Goal: Information Seeking & Learning: Learn about a topic

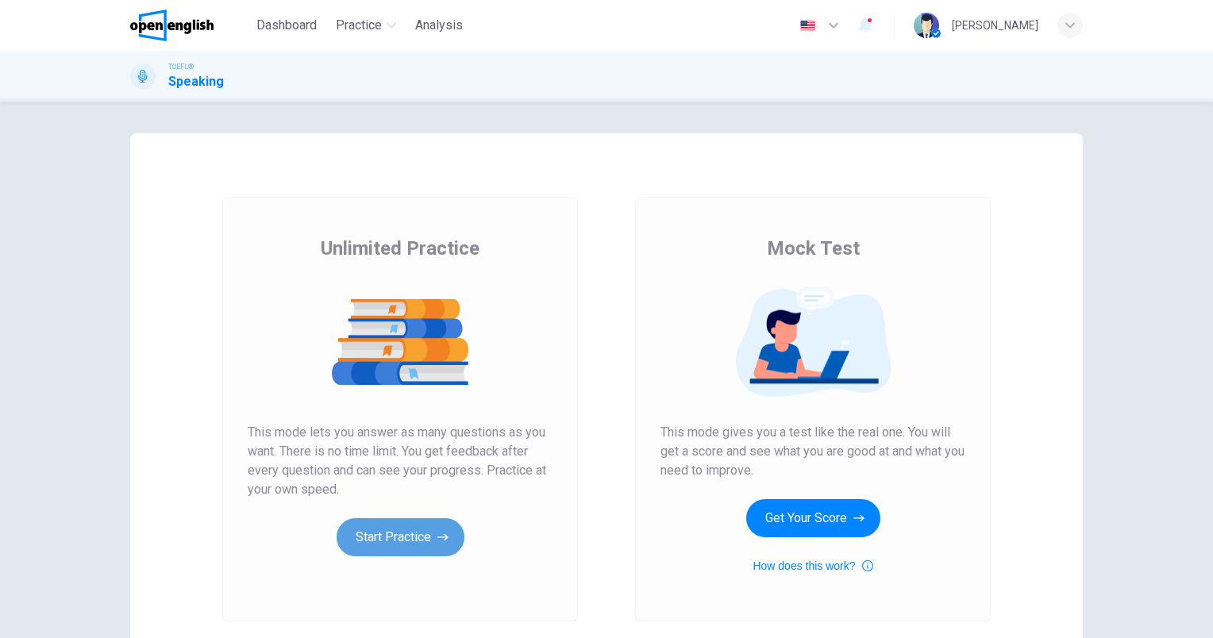
click at [410, 537] on button "Start Practice" at bounding box center [401, 537] width 128 height 38
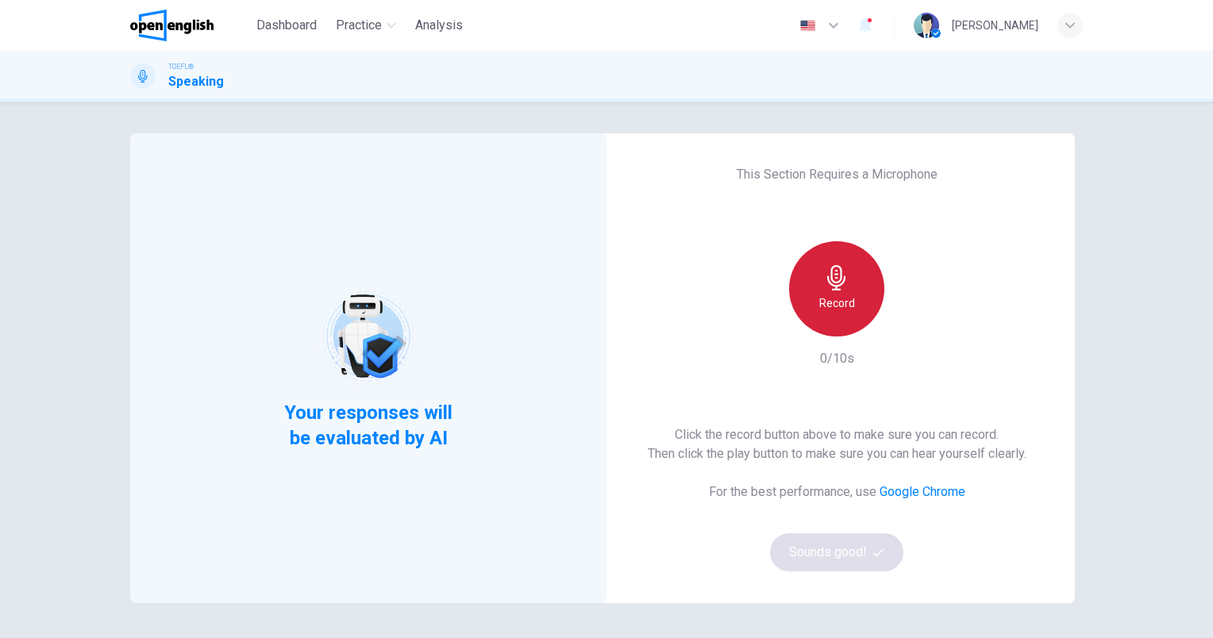
click at [851, 292] on div "Record" at bounding box center [836, 288] width 95 height 95
click at [833, 299] on h6 "Stop" at bounding box center [837, 303] width 24 height 19
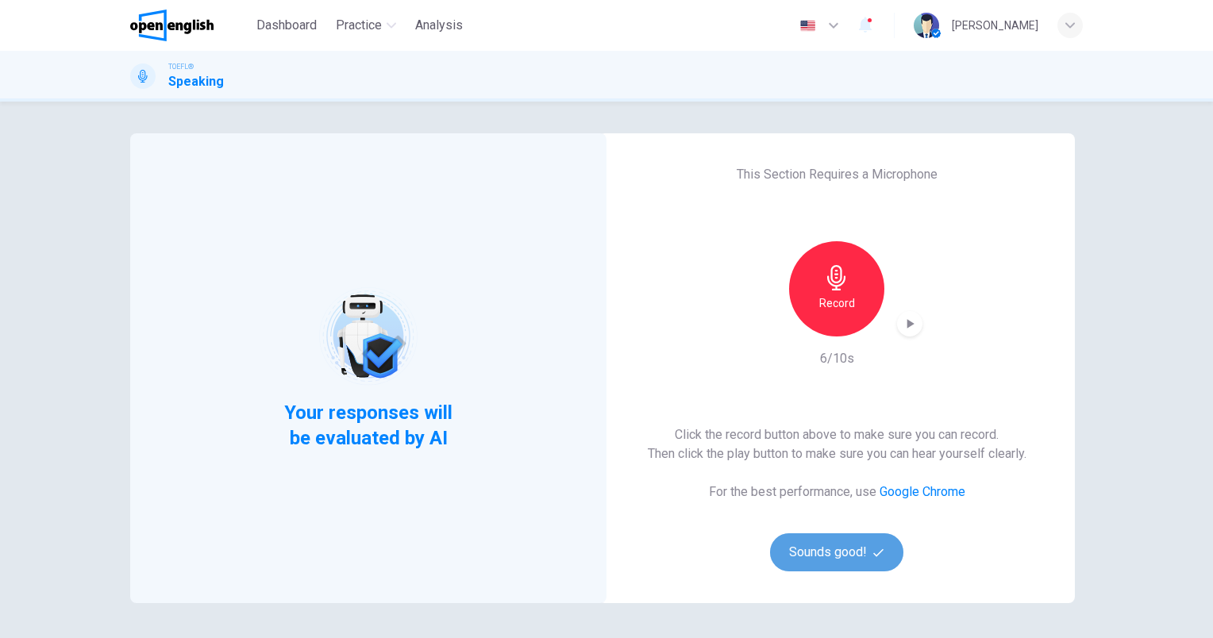
click at [821, 549] on button "Sounds good!" at bounding box center [836, 553] width 133 height 38
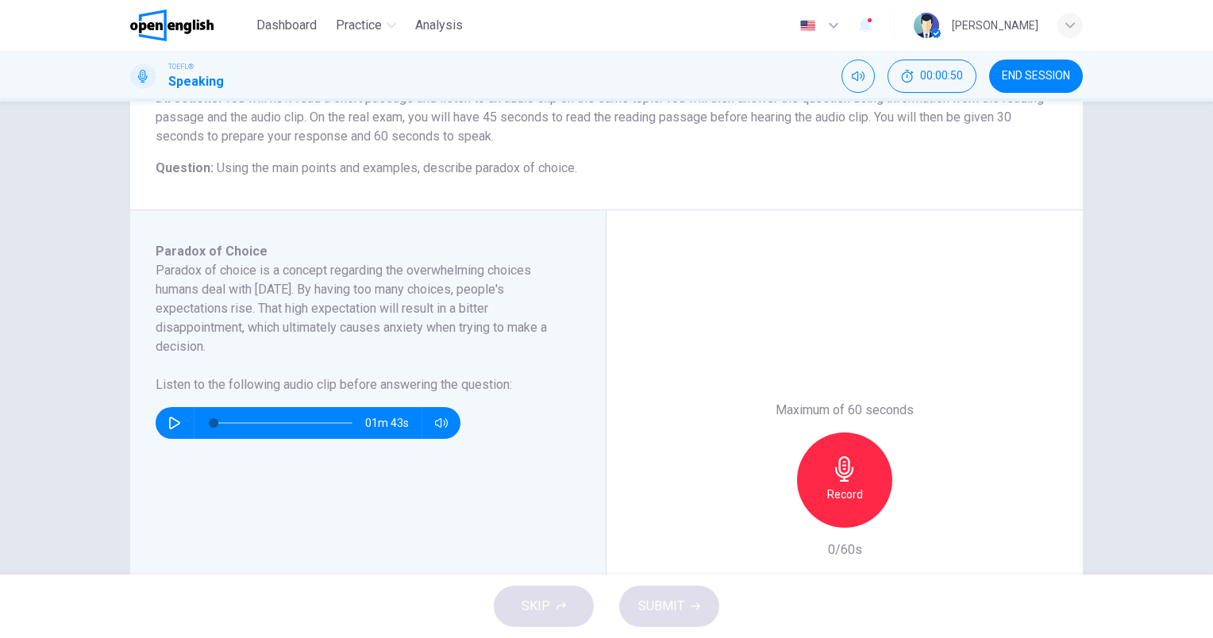
scroll to position [159, 0]
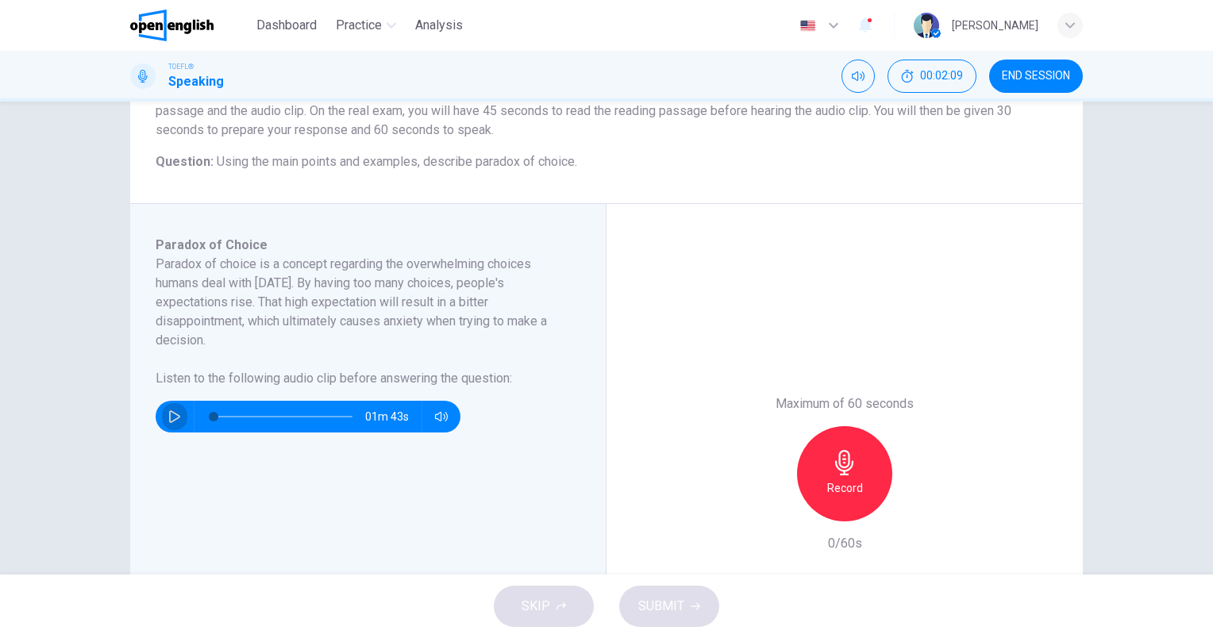
click at [176, 419] on icon "button" at bounding box center [174, 416] width 13 height 13
type input "*"
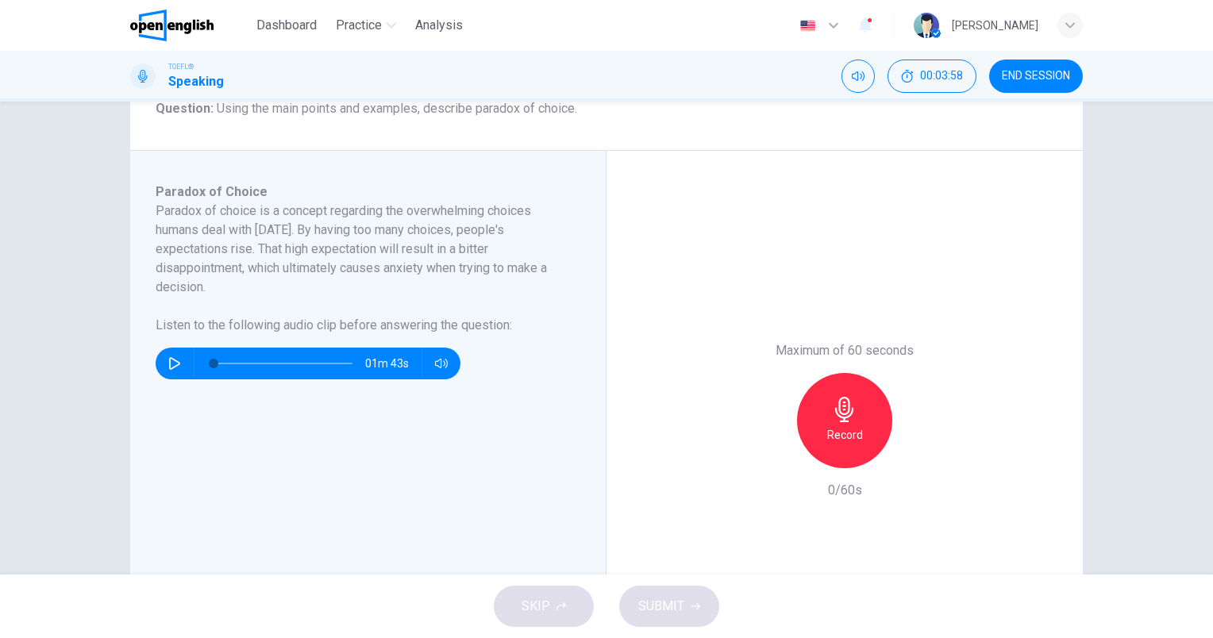
scroll to position [238, 0]
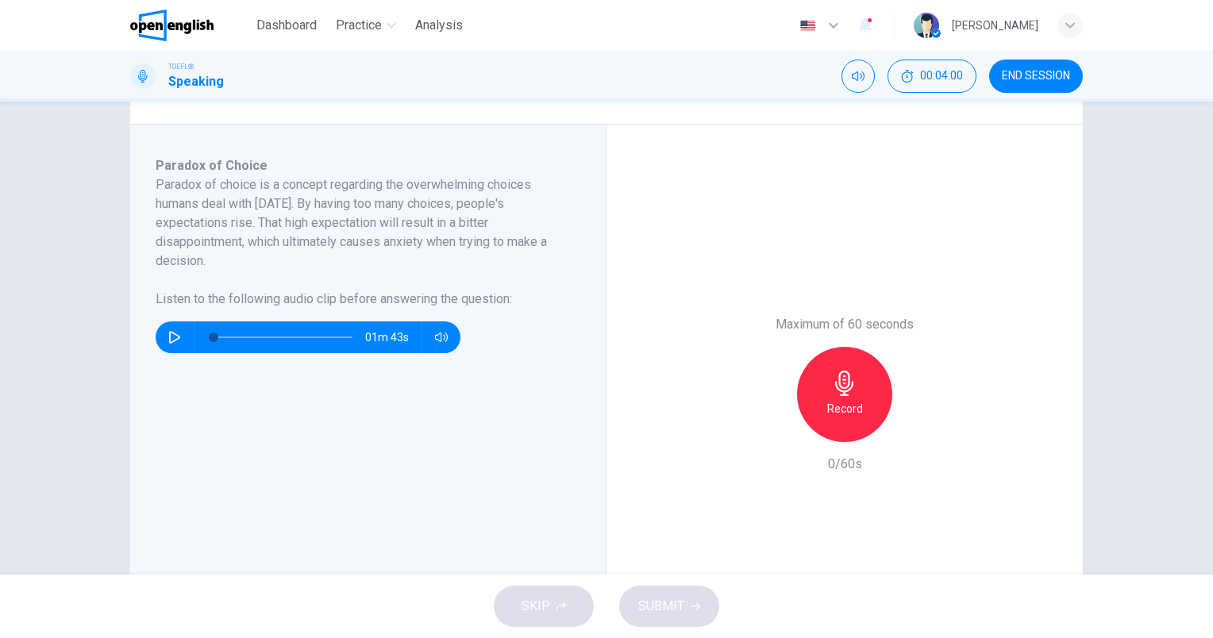
click at [832, 404] on h6 "Record" at bounding box center [845, 408] width 36 height 19
click at [649, 594] on button "SUBMIT" at bounding box center [669, 606] width 100 height 41
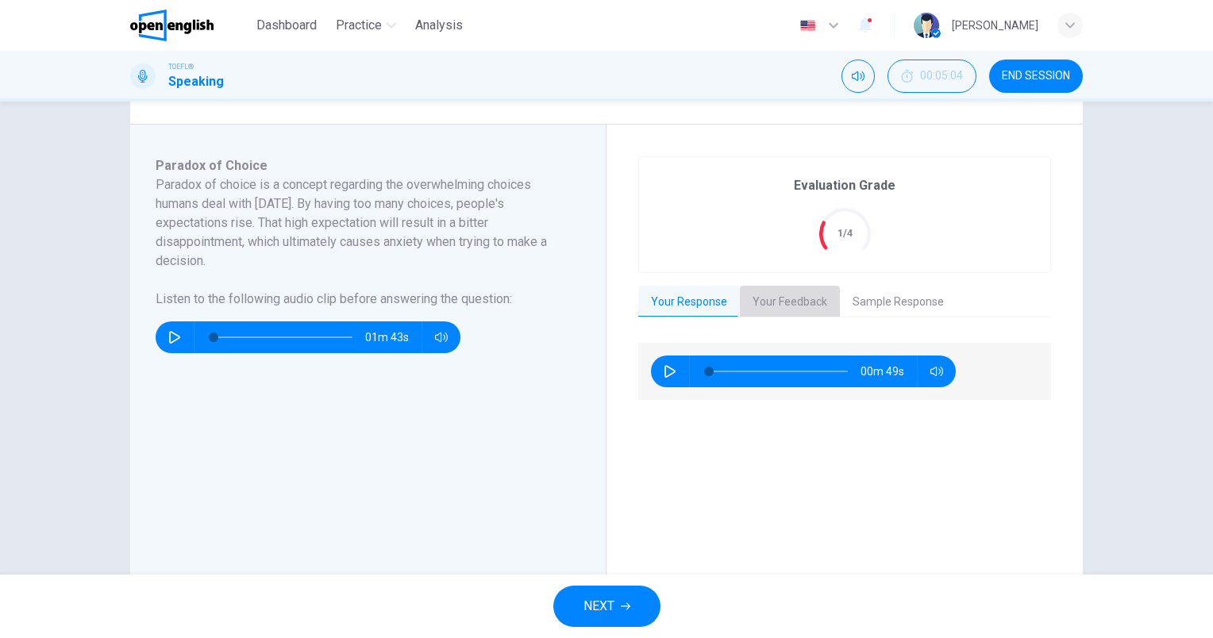
click at [802, 299] on button "Your Feedback" at bounding box center [790, 302] width 100 height 33
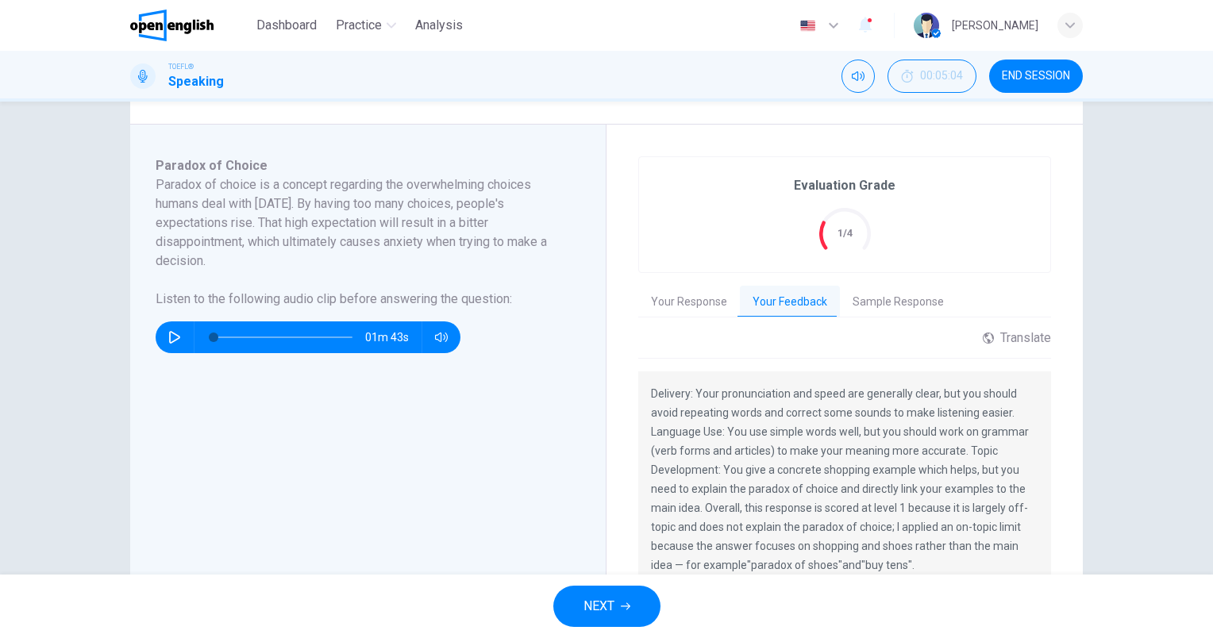
scroll to position [318, 0]
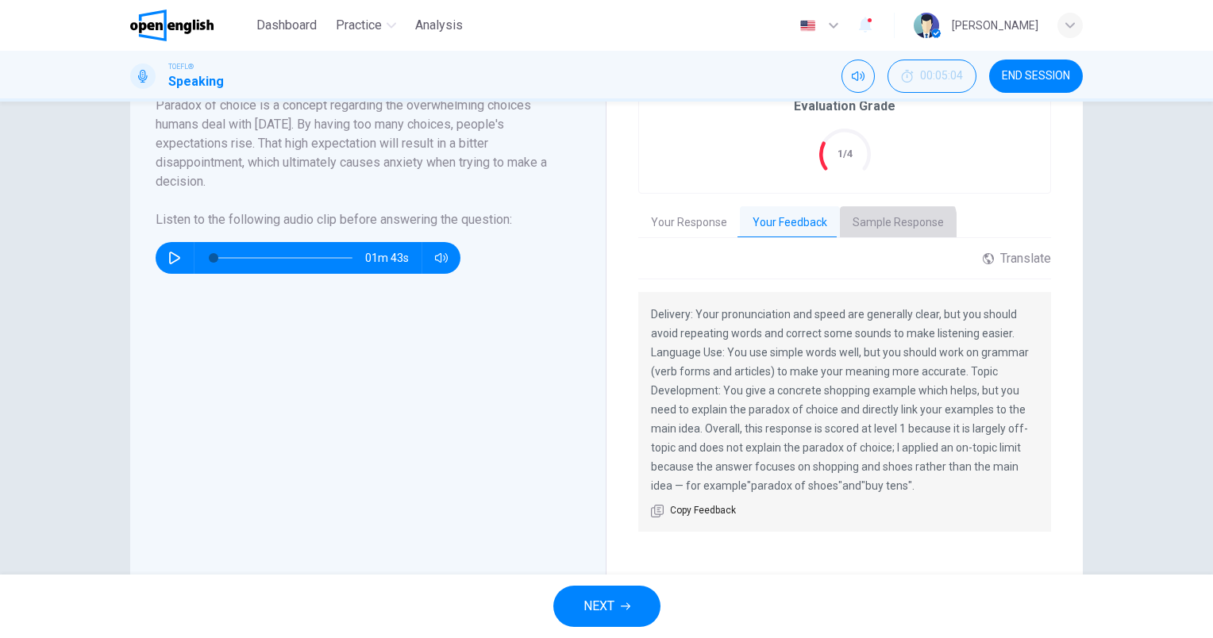
click at [873, 228] on button "Sample Response" at bounding box center [898, 222] width 117 height 33
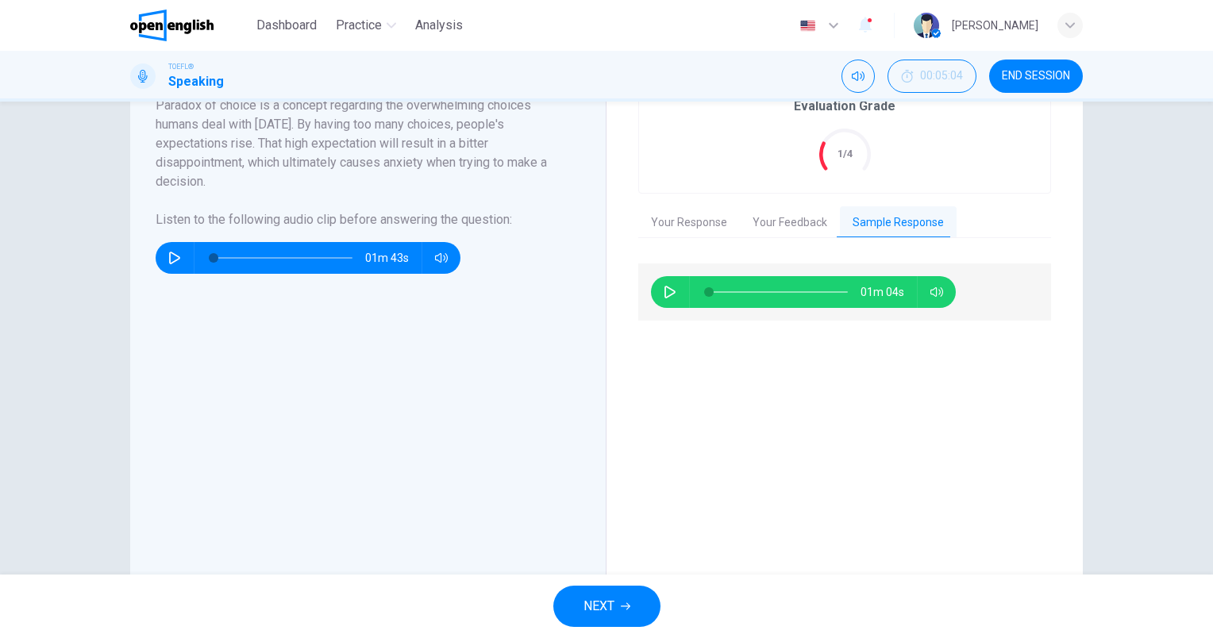
click at [667, 302] on button "button" at bounding box center [669, 292] width 25 height 32
type input "*"
click at [600, 595] on span "NEXT" at bounding box center [599, 606] width 31 height 22
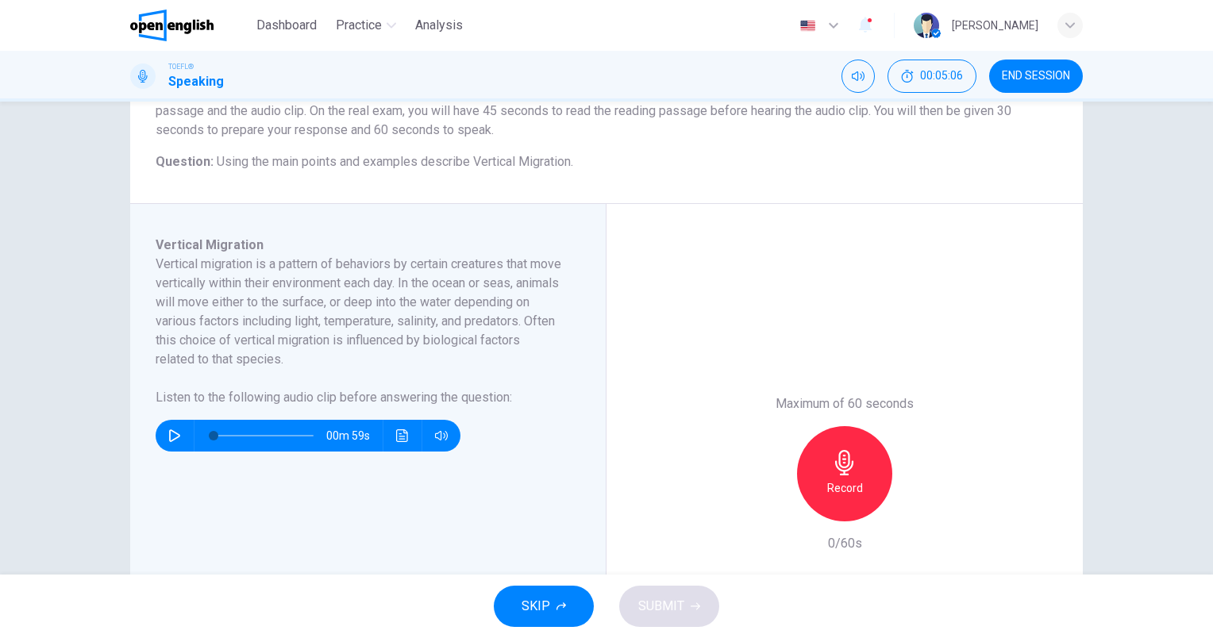
scroll to position [79, 0]
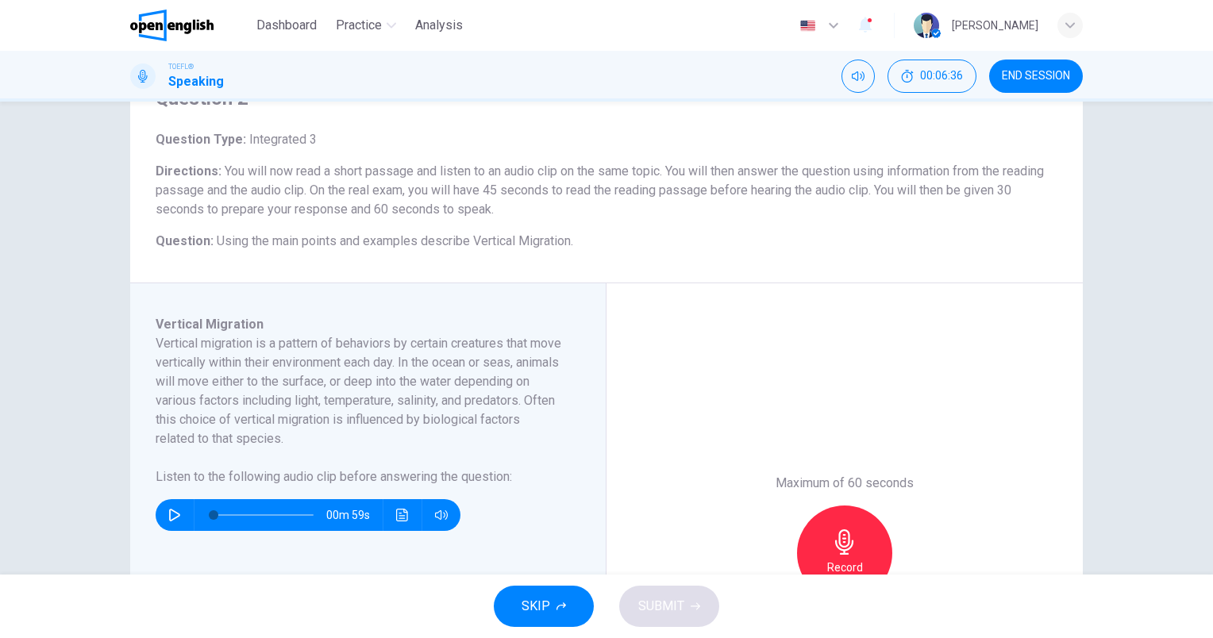
click at [171, 518] on icon "button" at bounding box center [174, 515] width 13 height 13
type input "*"
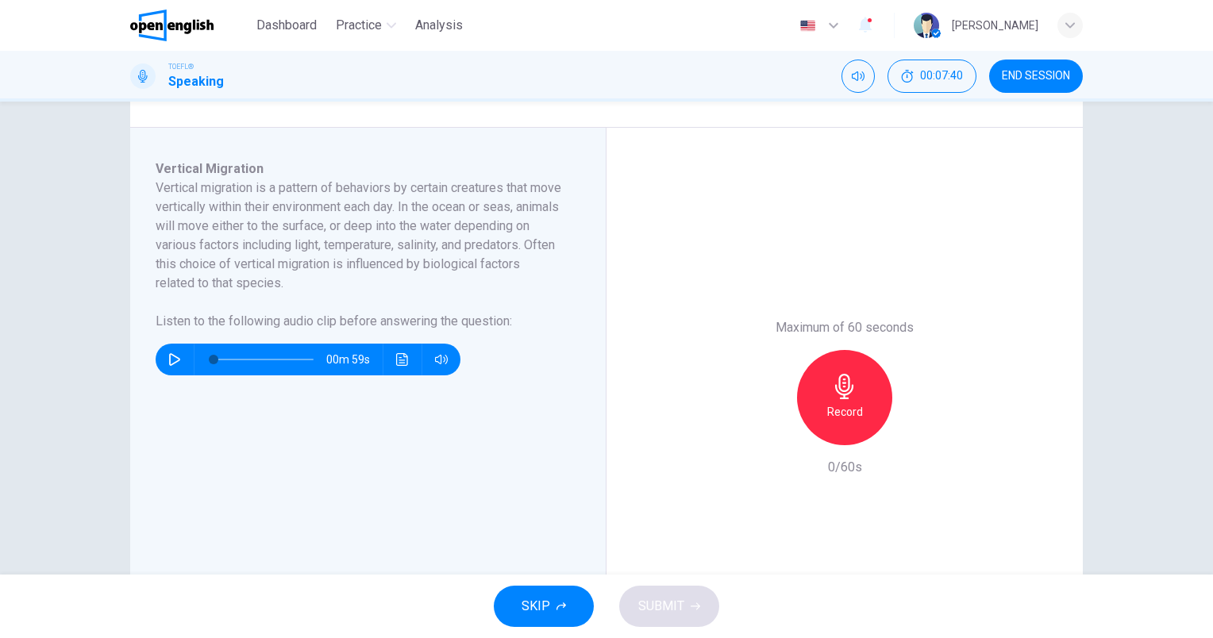
scroll to position [238, 0]
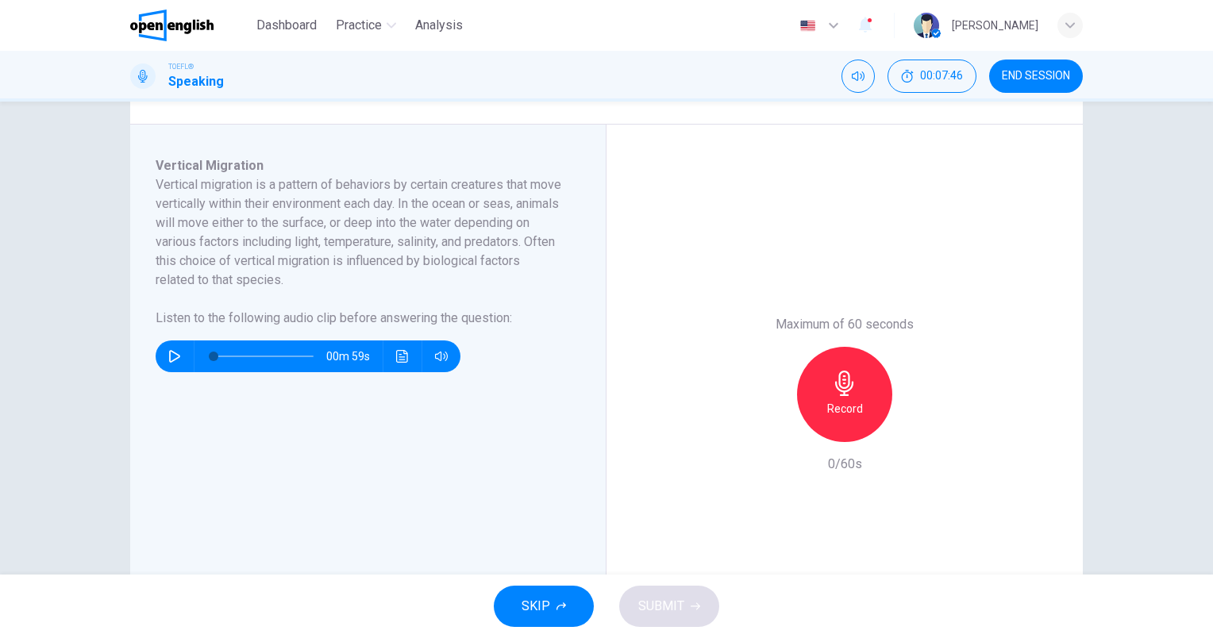
click at [838, 395] on icon "button" at bounding box center [844, 383] width 18 height 25
click at [669, 606] on span "SUBMIT" at bounding box center [661, 606] width 46 height 22
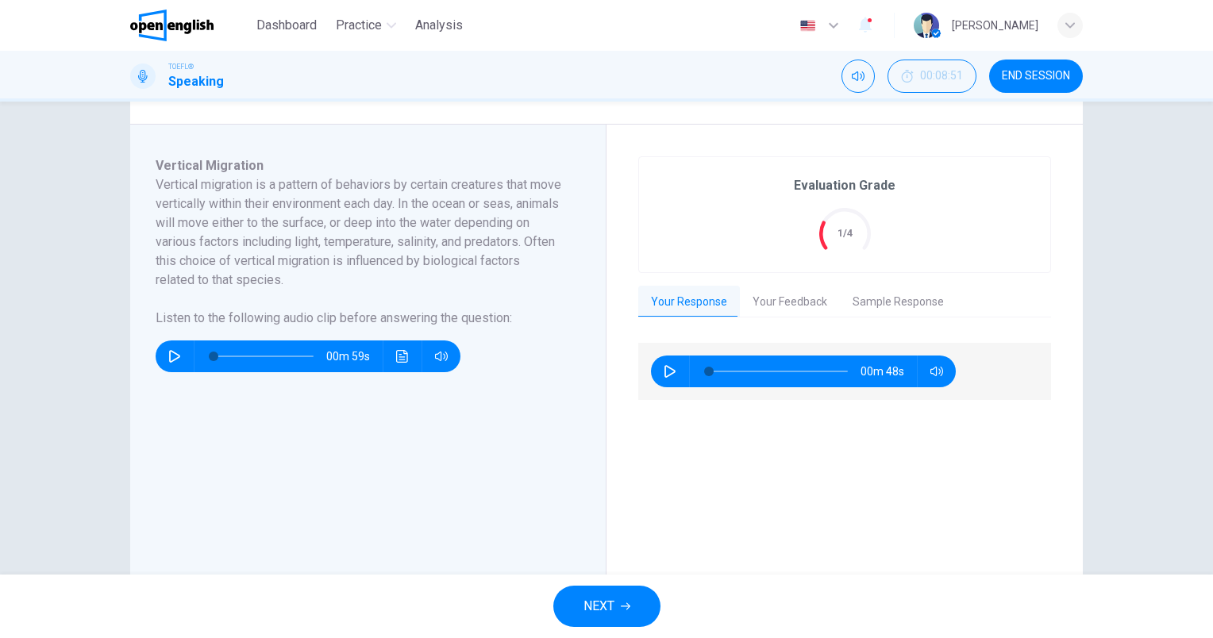
click at [792, 298] on button "Your Feedback" at bounding box center [790, 302] width 100 height 33
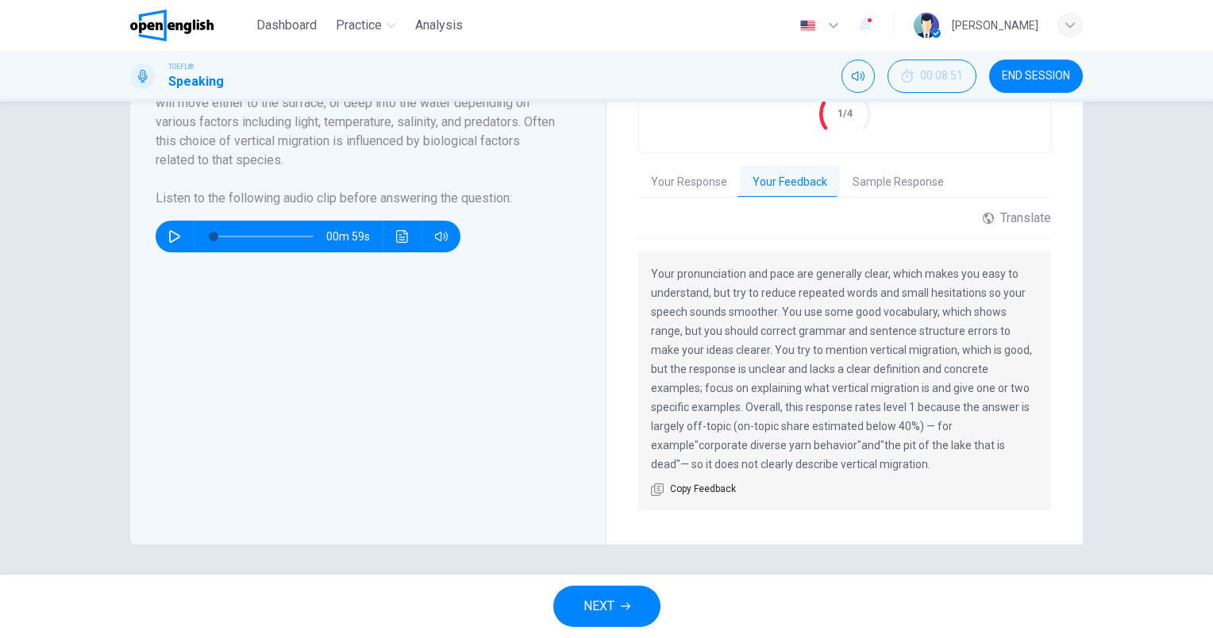
scroll to position [359, 0]
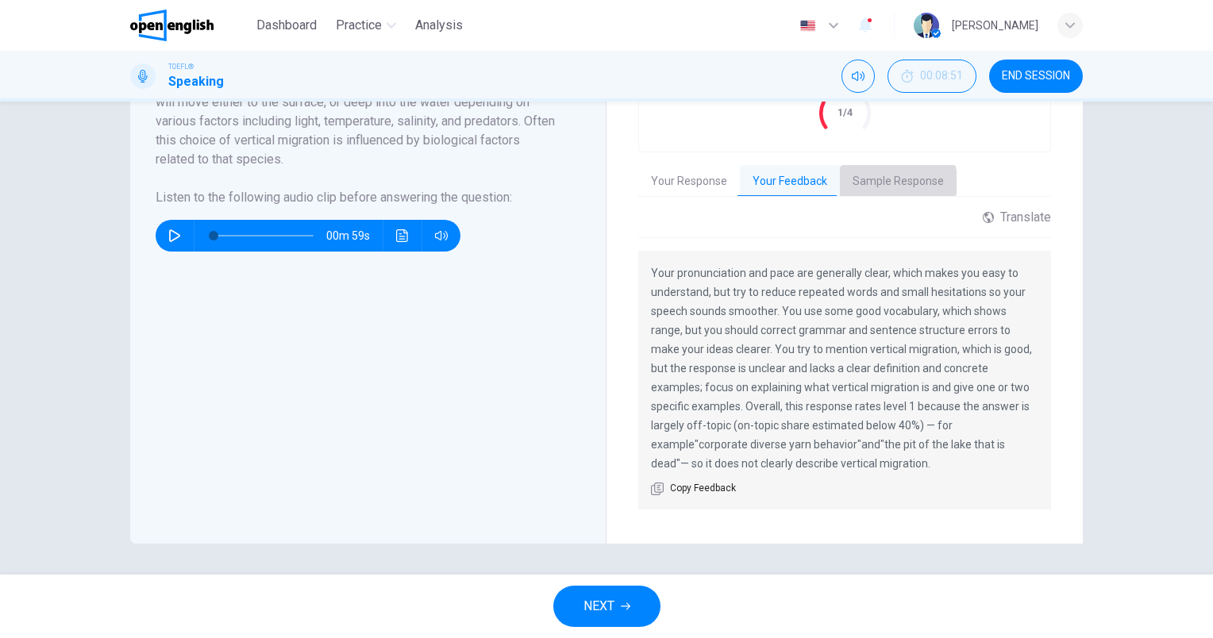
click at [880, 181] on button "Sample Response" at bounding box center [898, 181] width 117 height 33
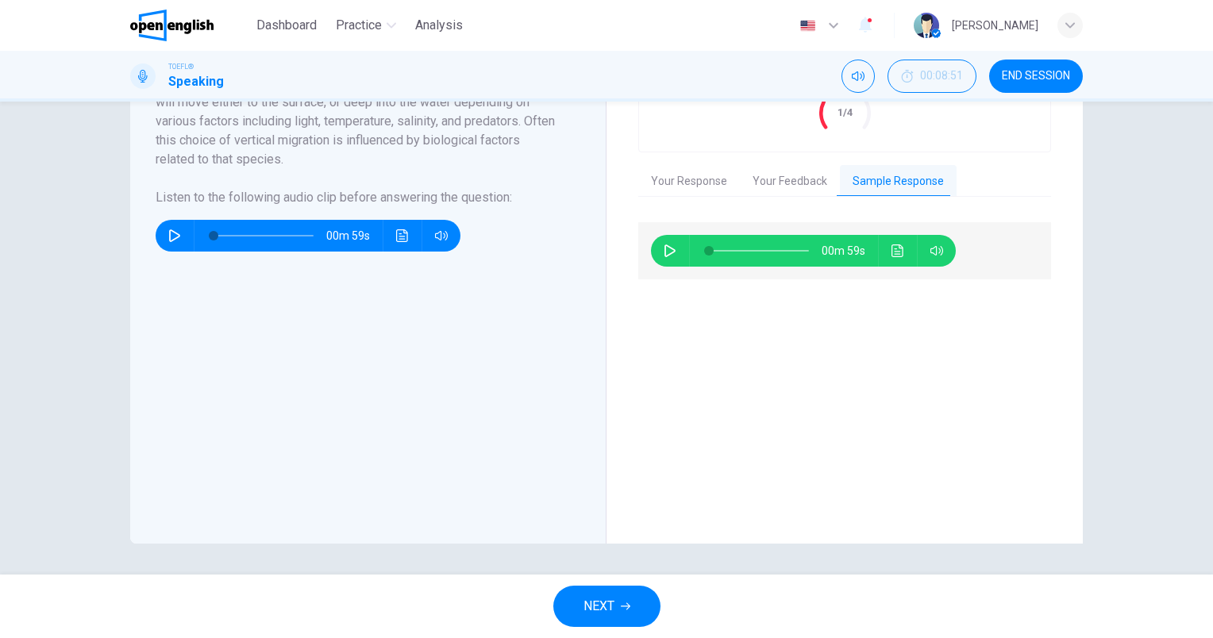
click at [667, 248] on icon "button" at bounding box center [670, 251] width 13 height 13
click at [664, 249] on icon "button" at bounding box center [670, 251] width 13 height 13
type input "*"
click at [603, 596] on span "NEXT" at bounding box center [599, 606] width 31 height 22
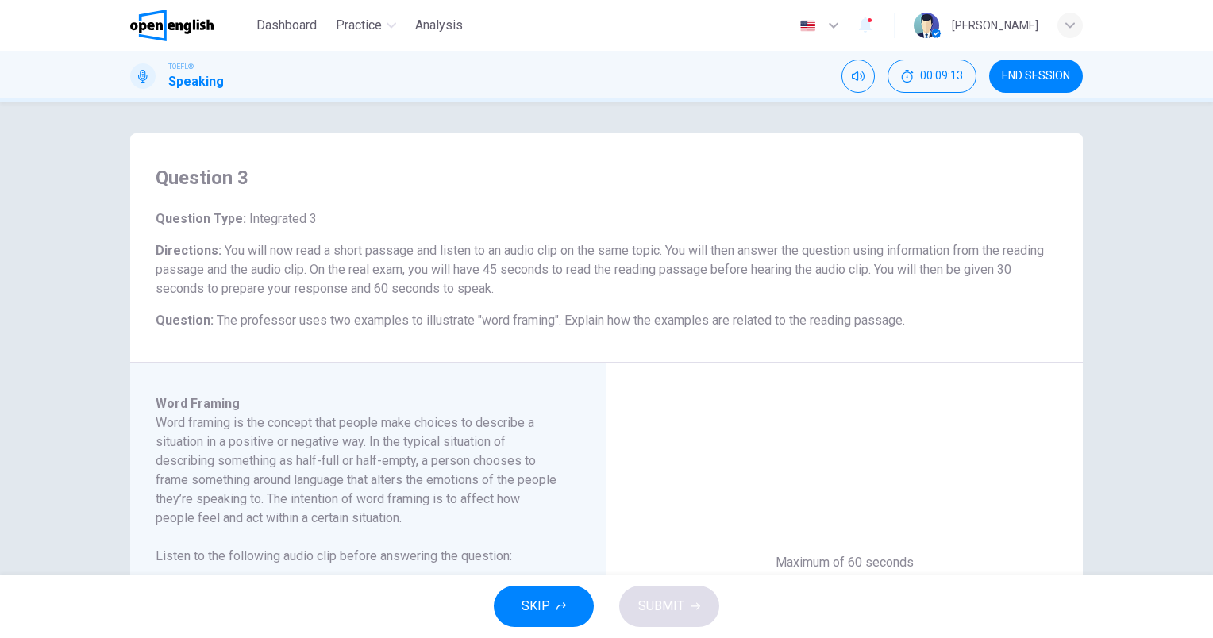
scroll to position [159, 0]
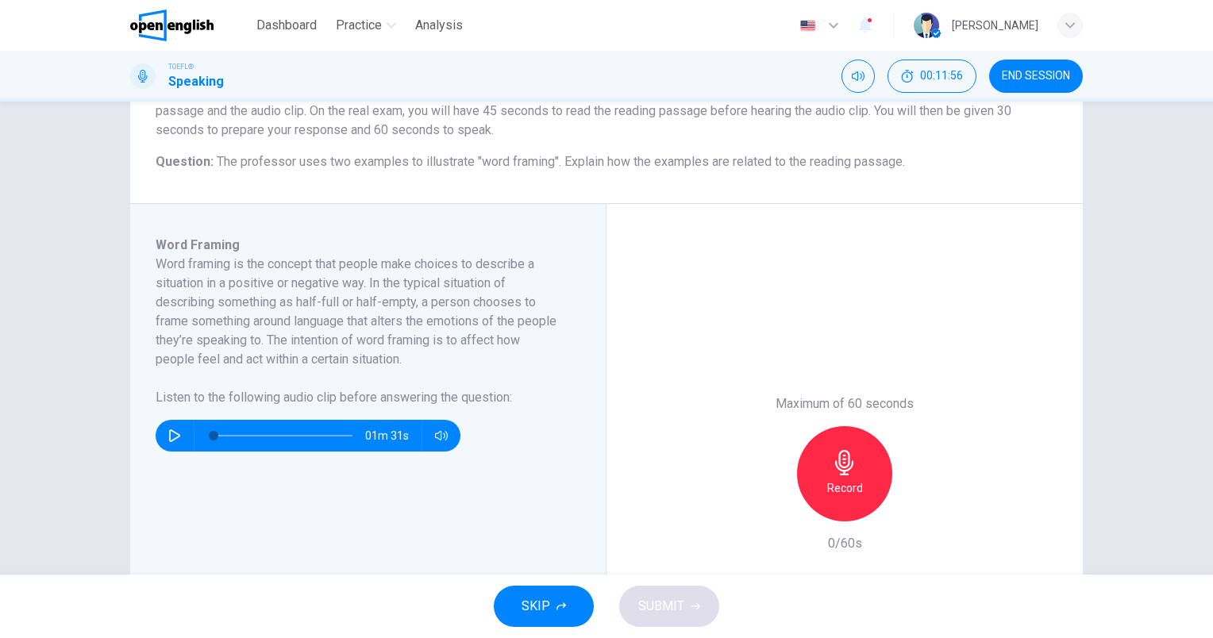
click at [171, 437] on icon "button" at bounding box center [174, 436] width 13 height 13
type input "*"
click at [832, 473] on icon "button" at bounding box center [844, 462] width 25 height 25
click at [646, 613] on span "SUBMIT" at bounding box center [661, 606] width 46 height 22
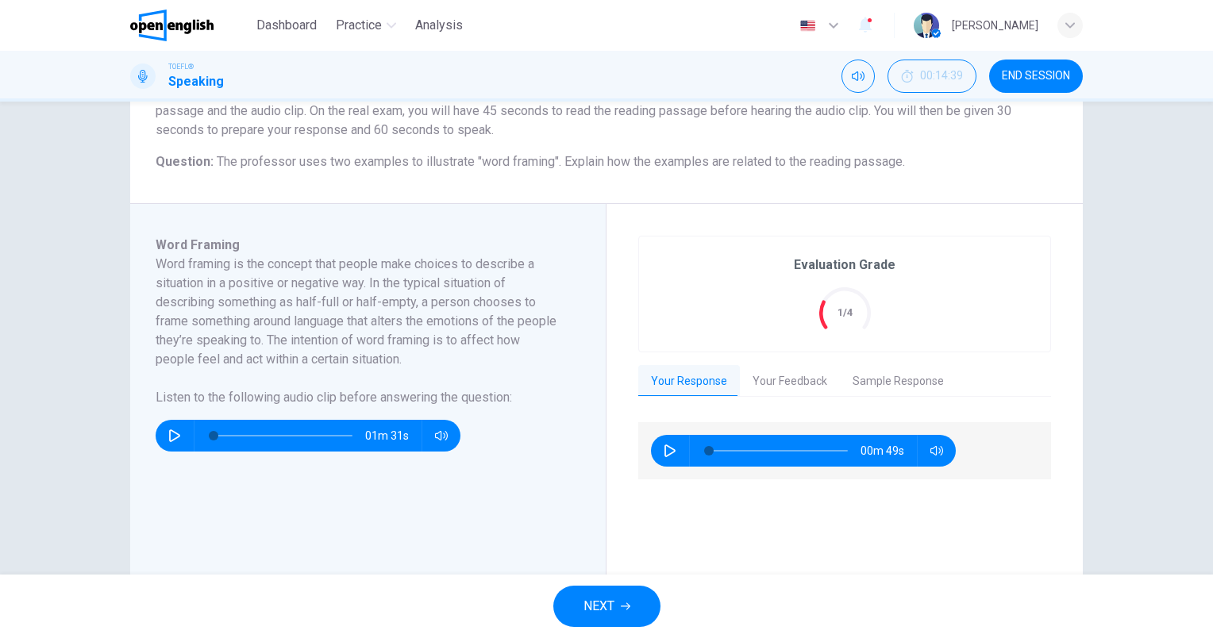
click at [805, 389] on button "Your Feedback" at bounding box center [790, 381] width 100 height 33
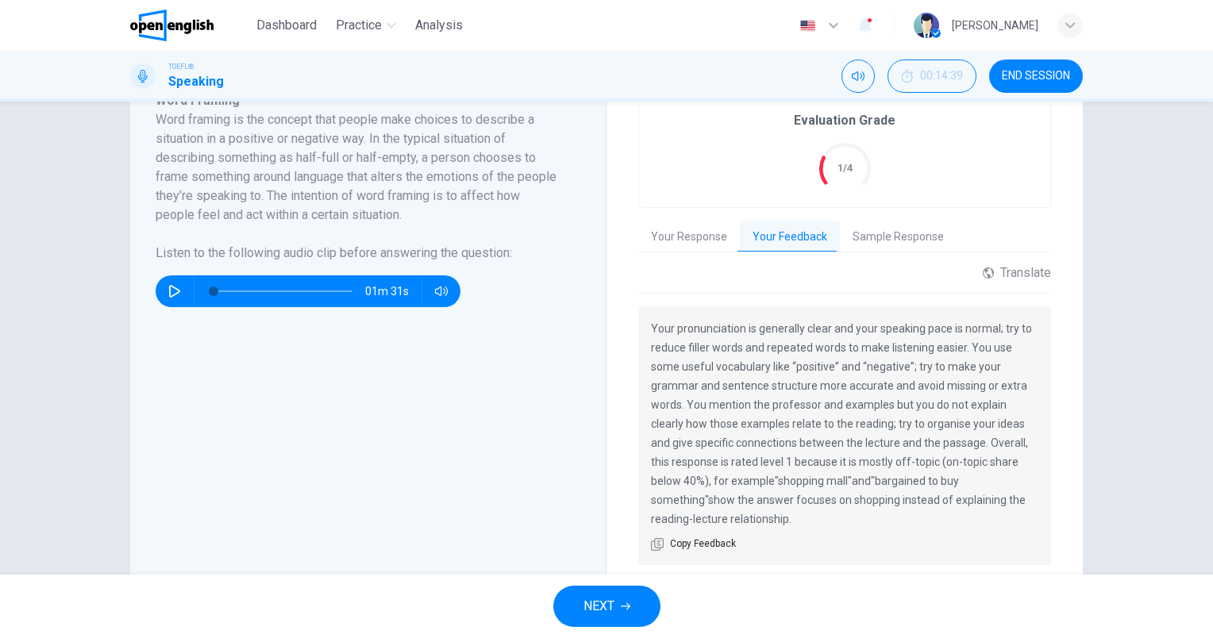
scroll to position [318, 0]
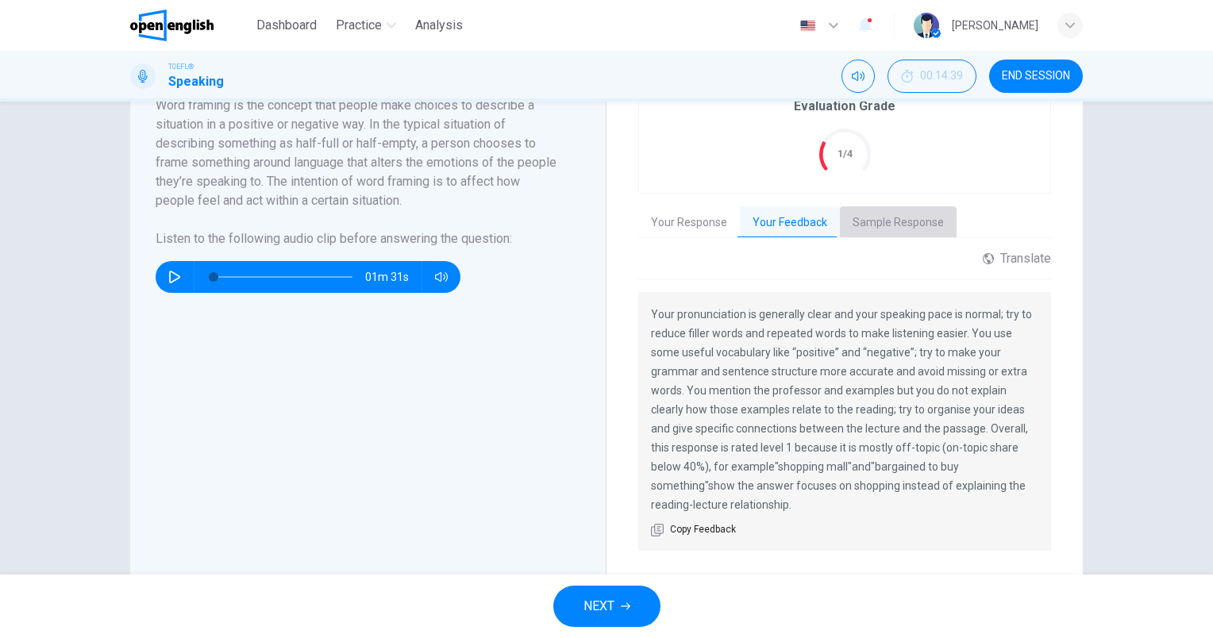
click at [901, 219] on button "Sample Response" at bounding box center [898, 222] width 117 height 33
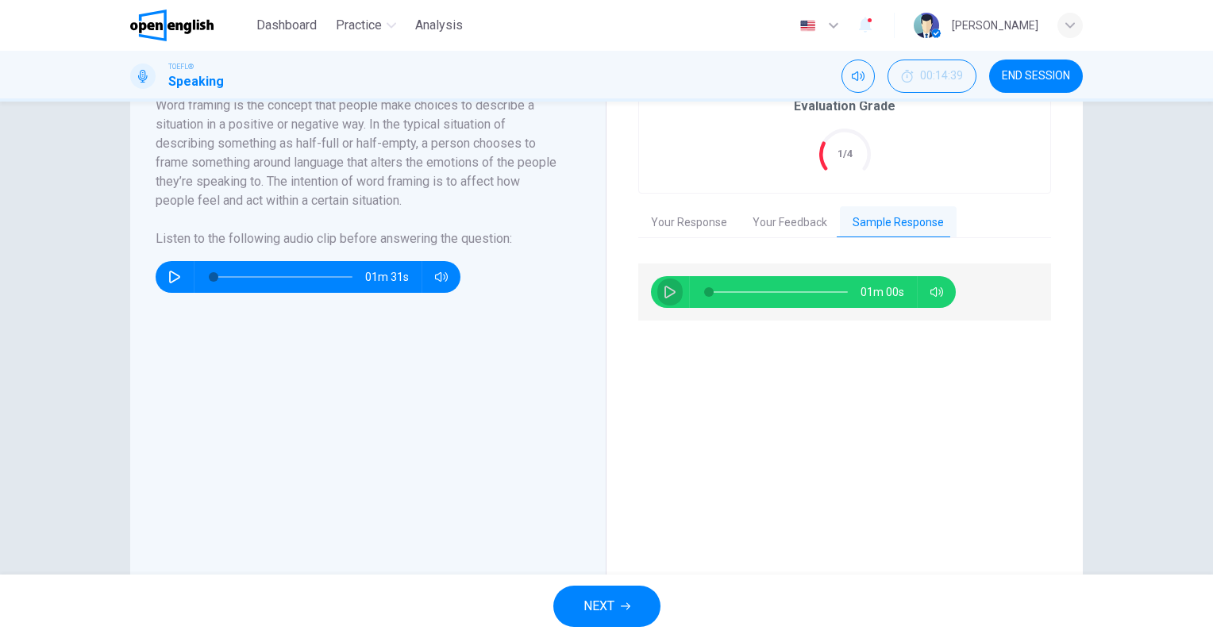
click at [667, 290] on icon "button" at bounding box center [670, 292] width 13 height 13
type input "*"
click at [1026, 72] on span "END SESSION" at bounding box center [1036, 76] width 68 height 13
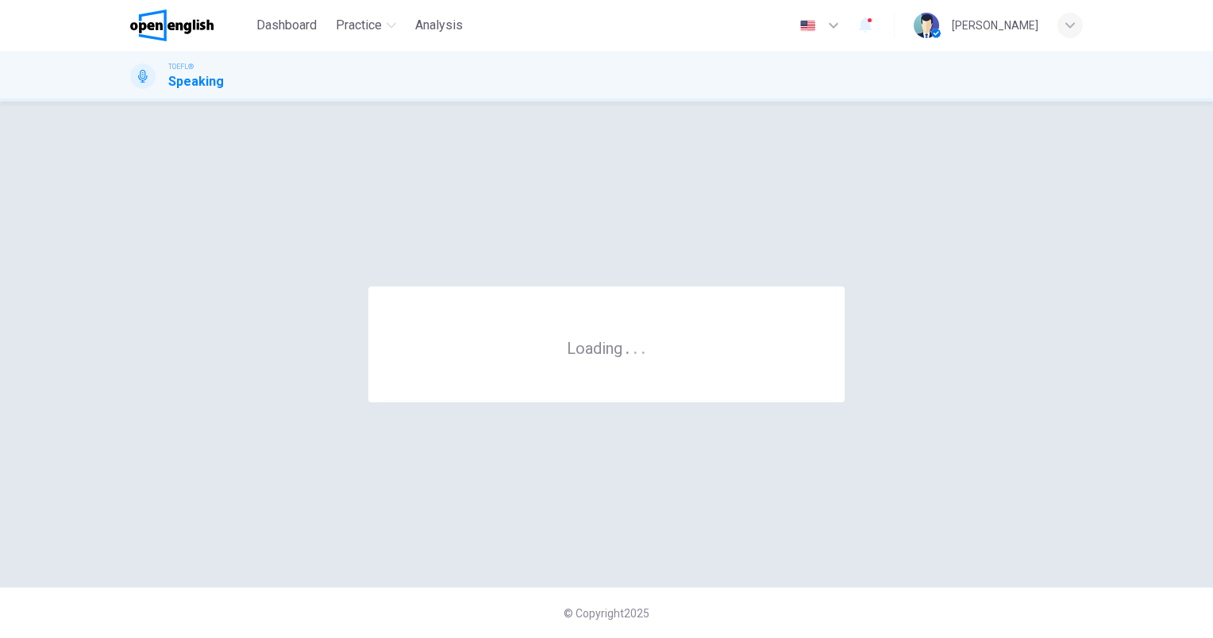
scroll to position [0, 0]
